Goal: Task Accomplishment & Management: Use online tool/utility

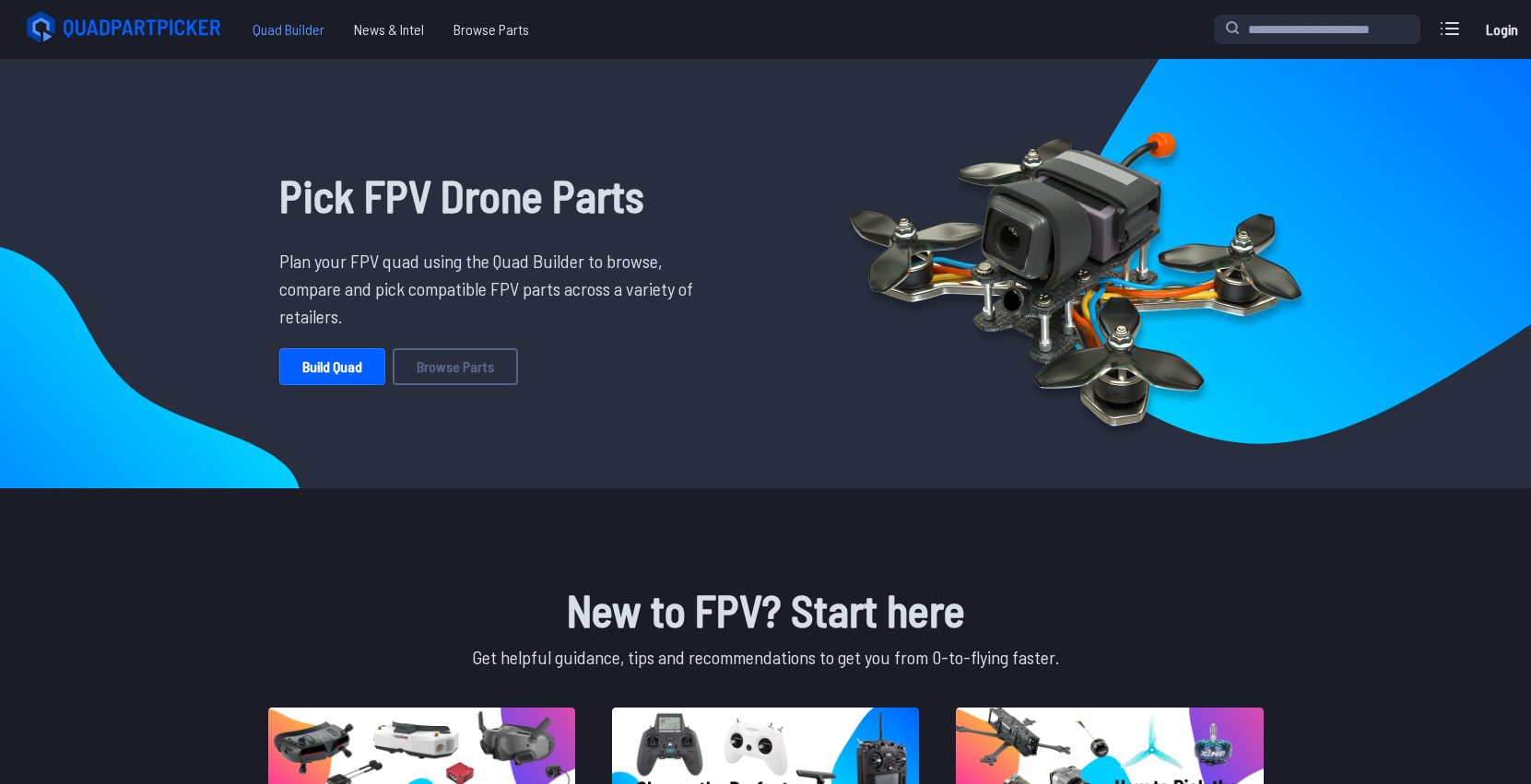
click at [296, 20] on span "Quad Builder" at bounding box center [289, 29] width 102 height 37
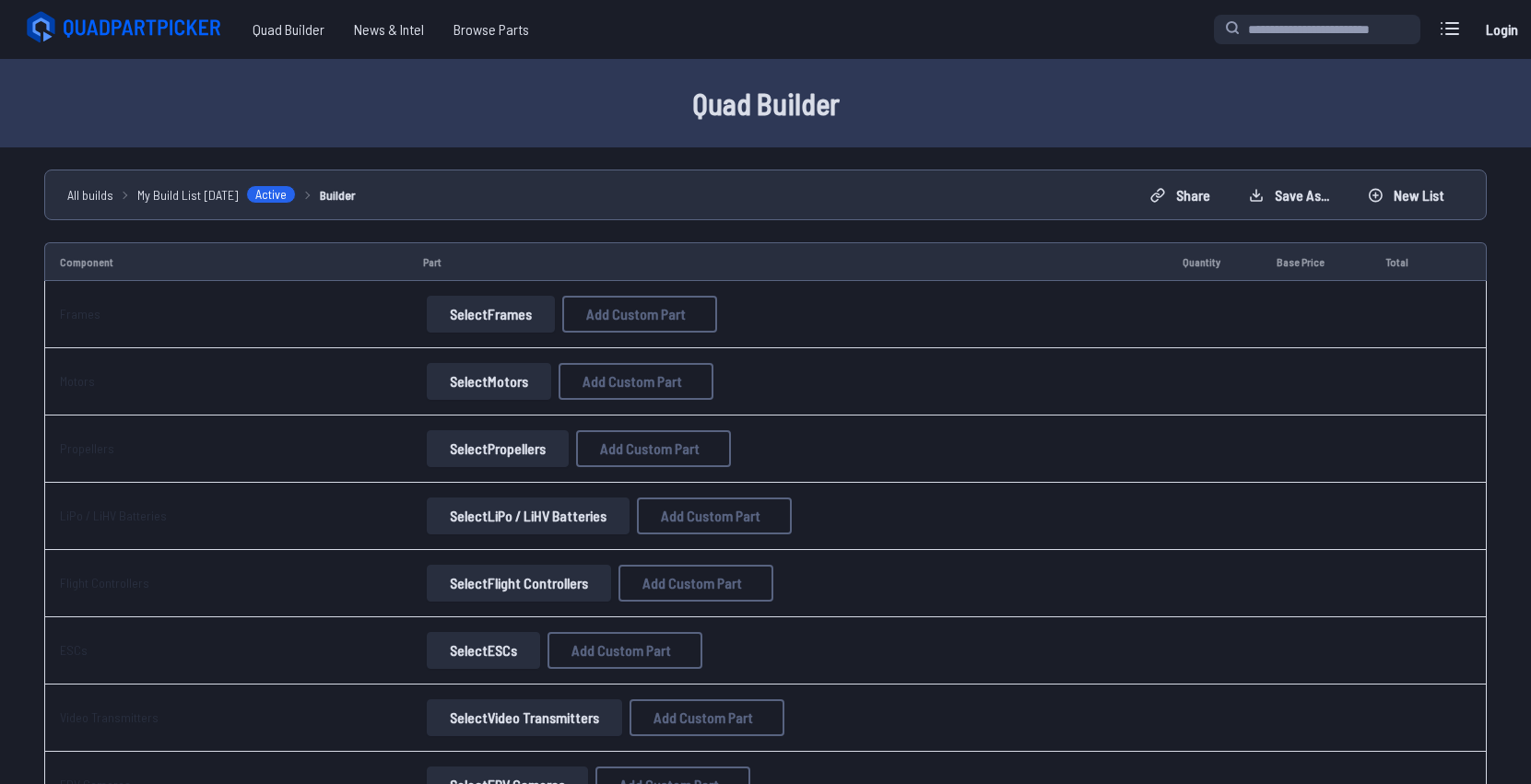
click at [530, 317] on button "Select Frames" at bounding box center [490, 314] width 129 height 37
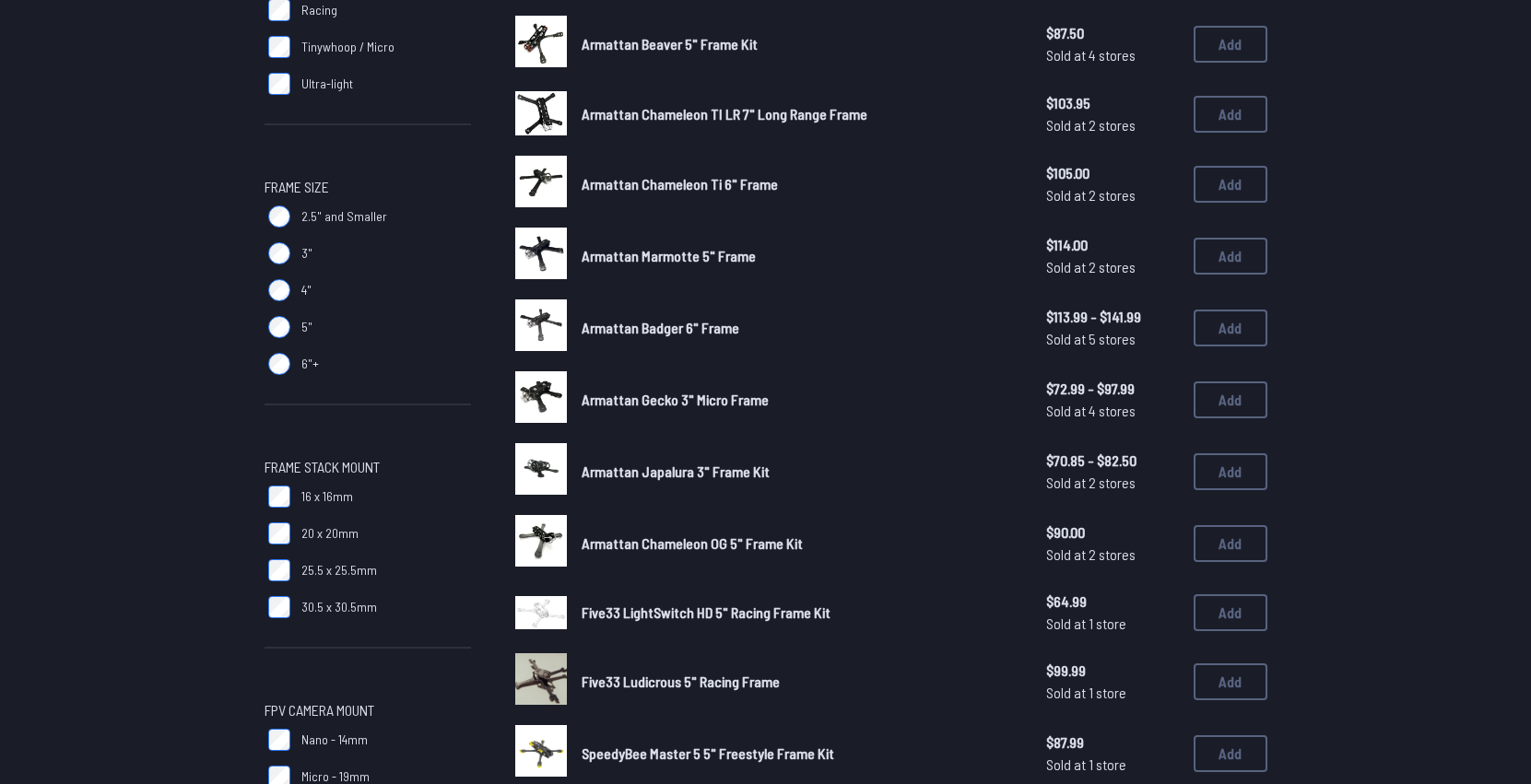
scroll to position [434, 0]
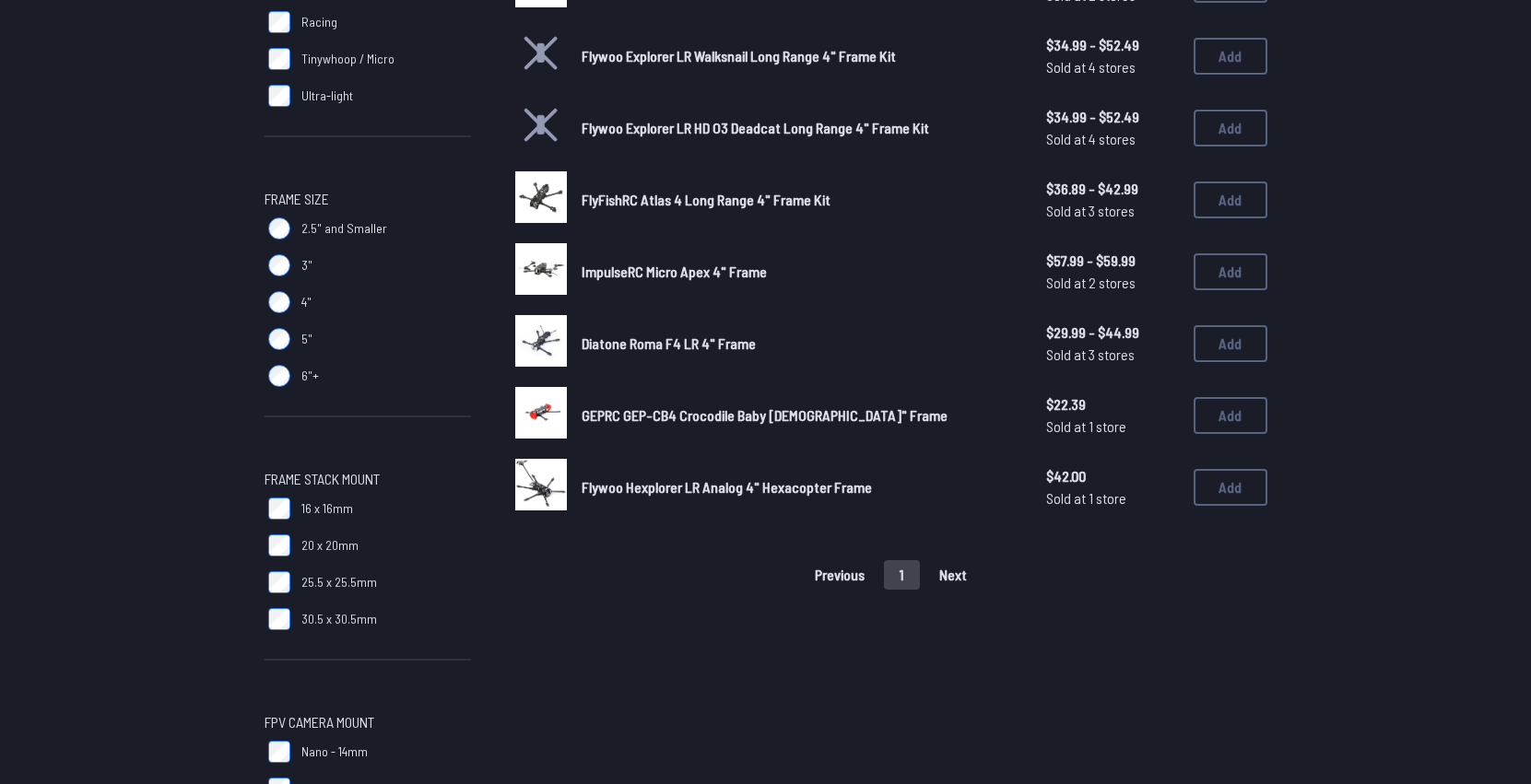
scroll to position [219, 0]
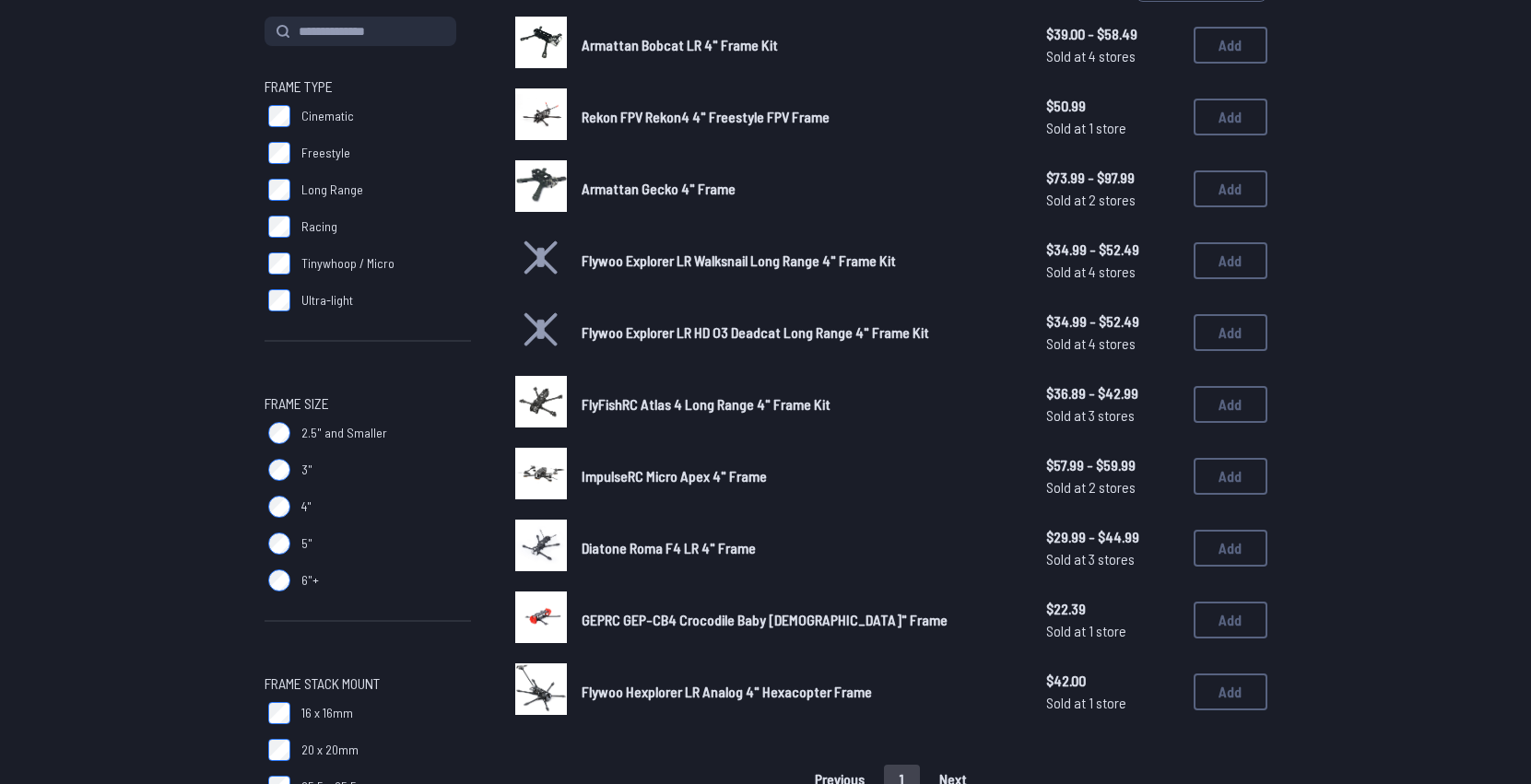
click at [288, 421] on label "2.5" and Smaller" at bounding box center [367, 432] width 206 height 37
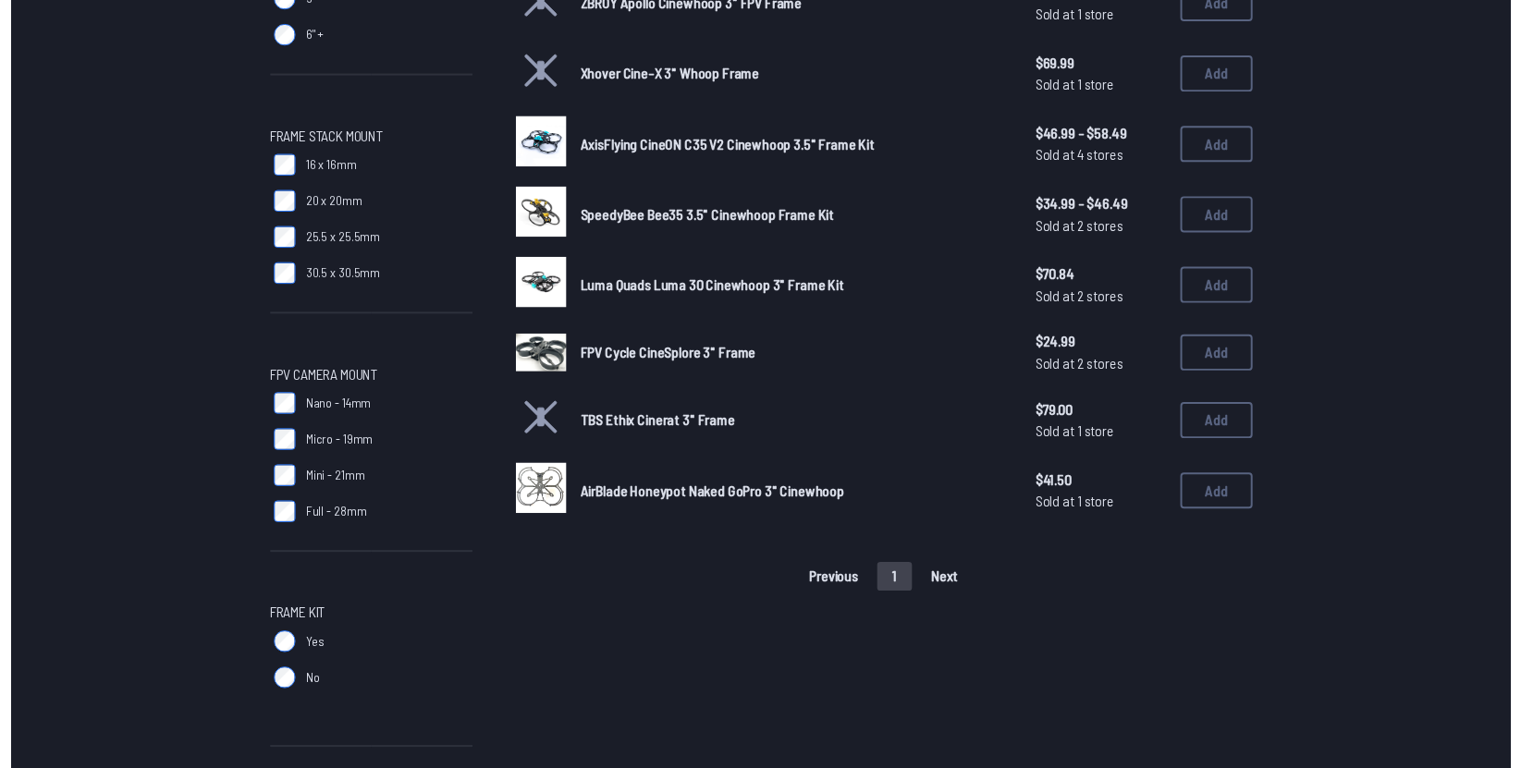
scroll to position [731, 0]
